Goal: Task Accomplishment & Management: Manage account settings

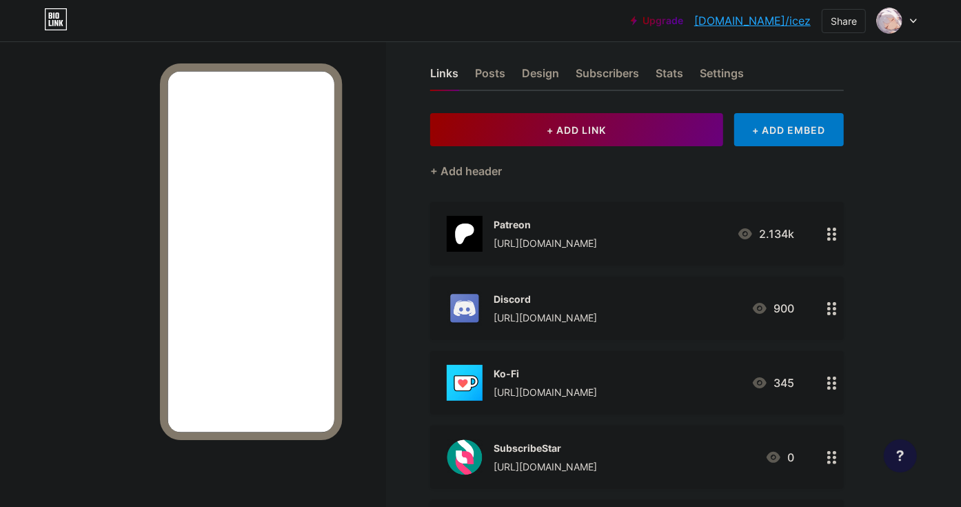
scroll to position [183, 0]
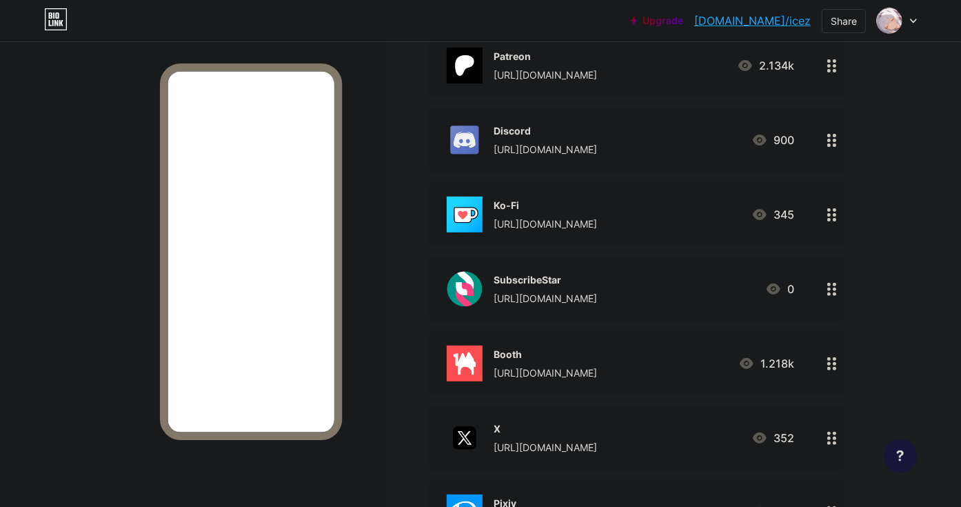
click at [597, 291] on div "[URL][DOMAIN_NAME]" at bounding box center [544, 298] width 103 height 14
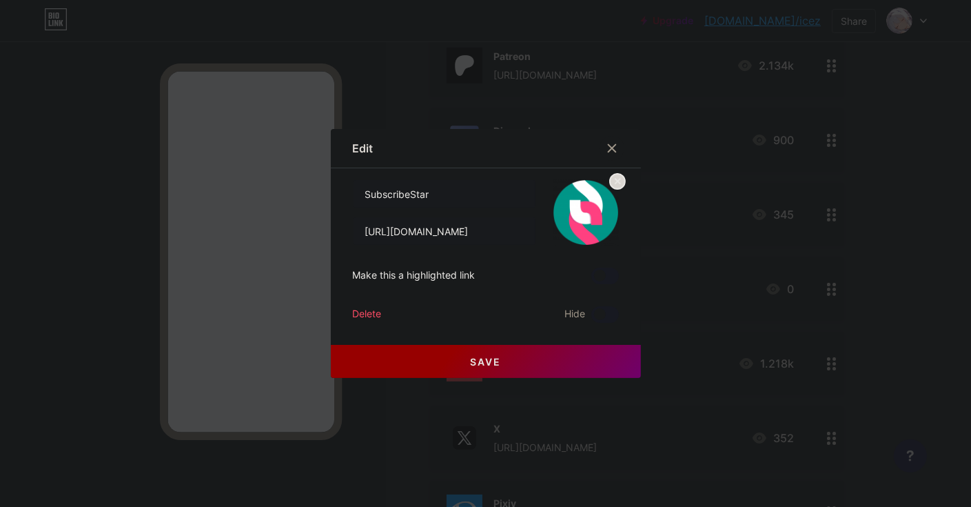
click at [577, 311] on span "Hide" at bounding box center [575, 314] width 21 height 17
click at [606, 313] on span at bounding box center [605, 314] width 28 height 17
click at [591, 318] on input "checkbox" at bounding box center [591, 318] width 0 height 0
click at [552, 352] on button "Save" at bounding box center [486, 361] width 310 height 33
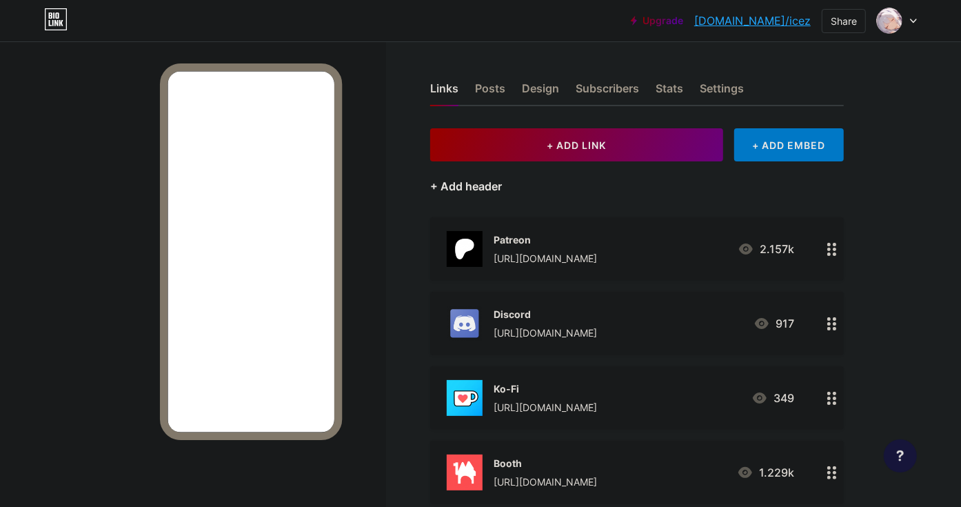
click at [485, 187] on div "+ Add header" at bounding box center [466, 186] width 72 height 17
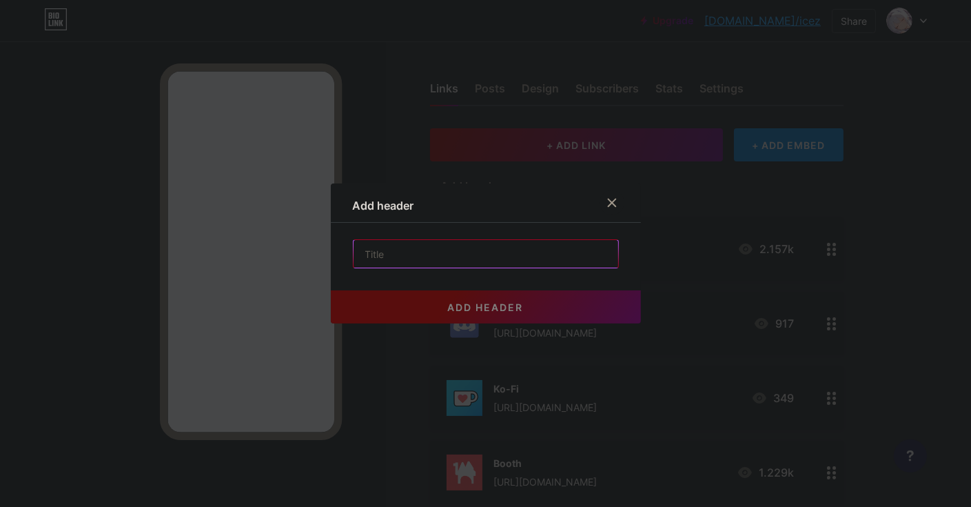
click at [460, 255] on input "text" at bounding box center [486, 254] width 265 height 28
click at [613, 202] on icon at bounding box center [612, 203] width 8 height 8
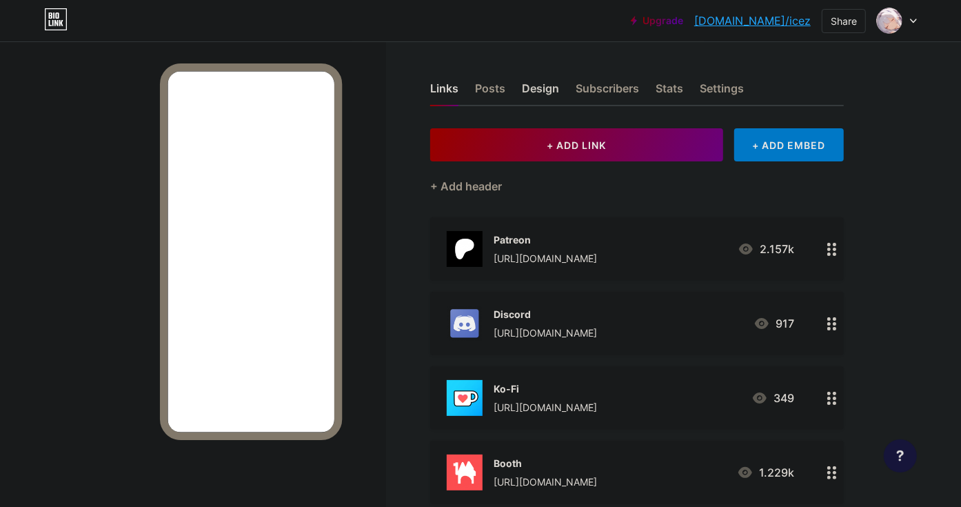
click at [542, 90] on div "Design" at bounding box center [540, 92] width 37 height 25
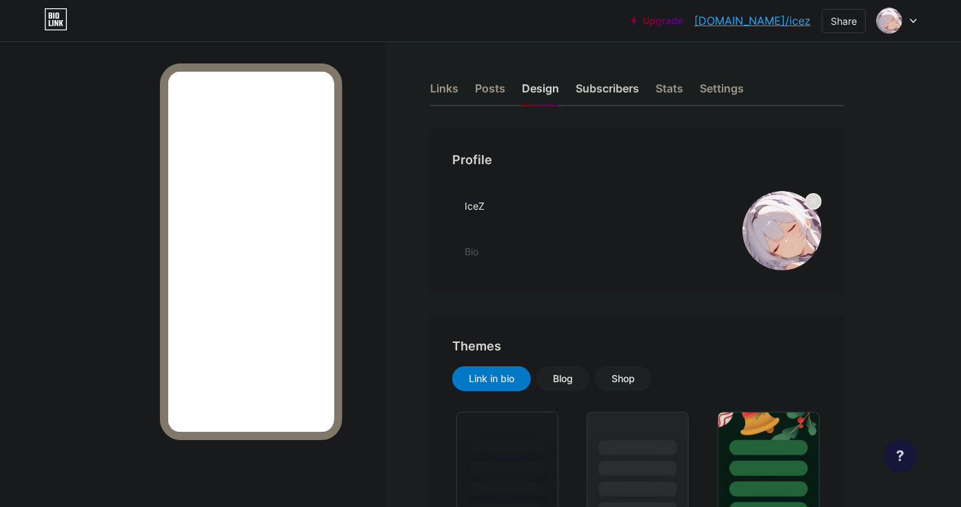
click at [604, 86] on div "Subscribers" at bounding box center [606, 92] width 63 height 25
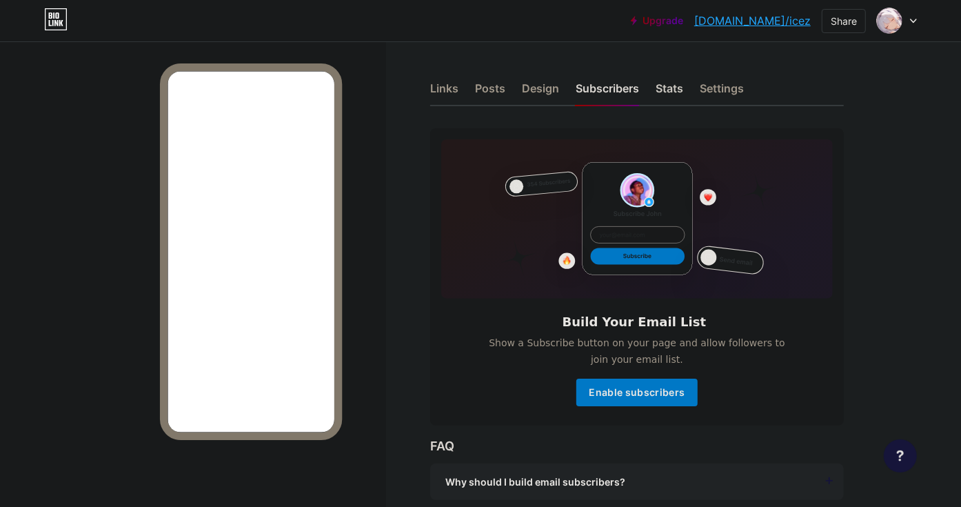
click at [675, 85] on div "Stats" at bounding box center [669, 92] width 28 height 25
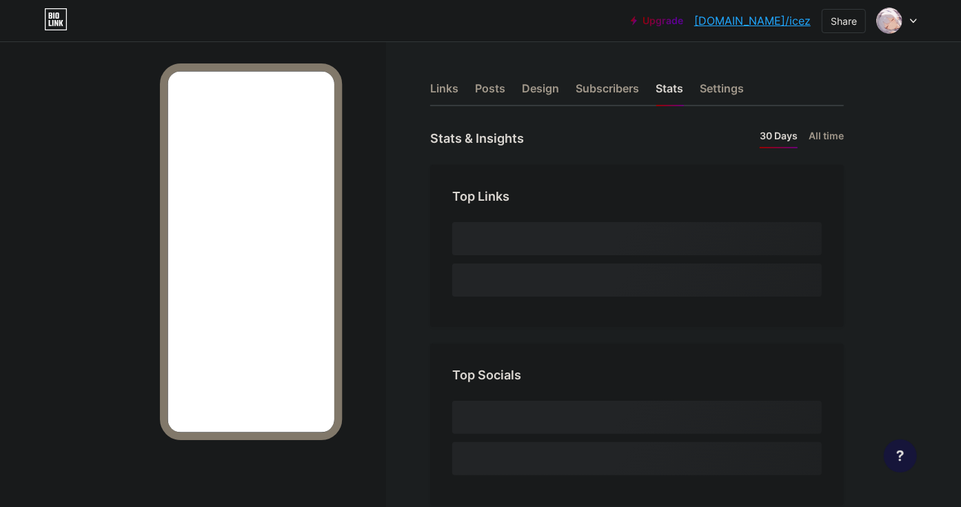
scroll to position [507, 961]
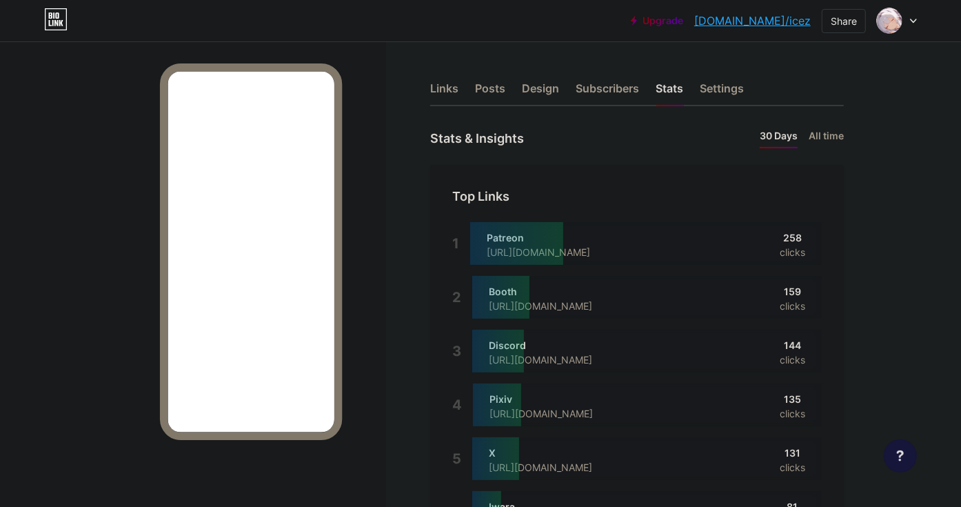
click at [440, 85] on div "Links" at bounding box center [444, 92] width 28 height 25
